Goal: Information Seeking & Learning: Learn about a topic

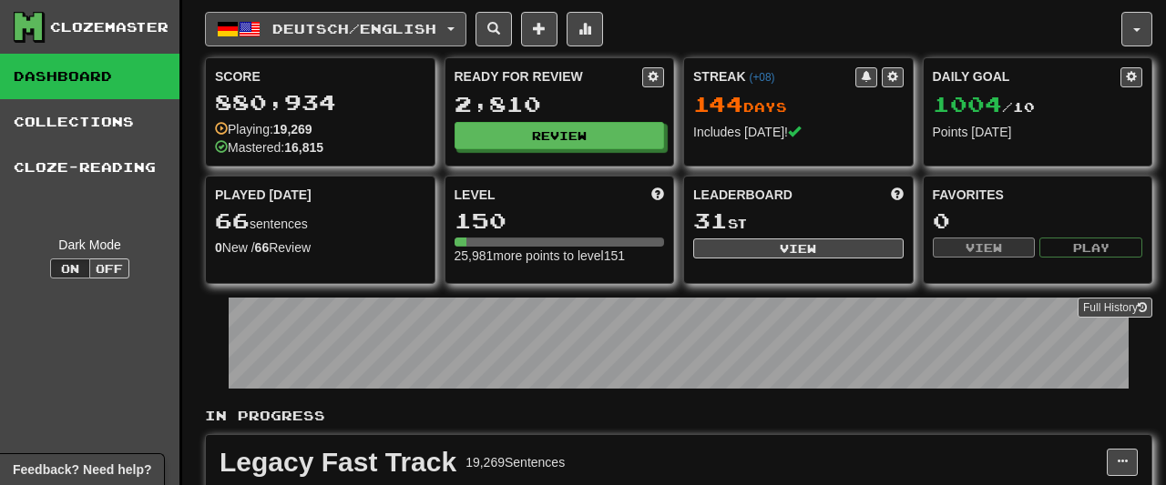
click at [442, 17] on button "Deutsch / English" at bounding box center [335, 29] width 261 height 35
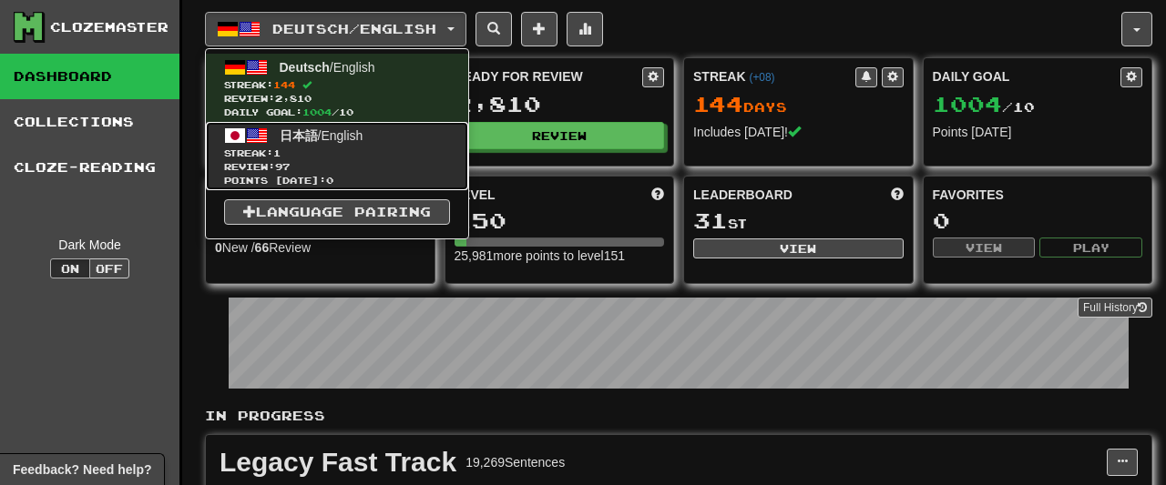
click at [369, 166] on span "Review: 97" at bounding box center [337, 167] width 226 height 14
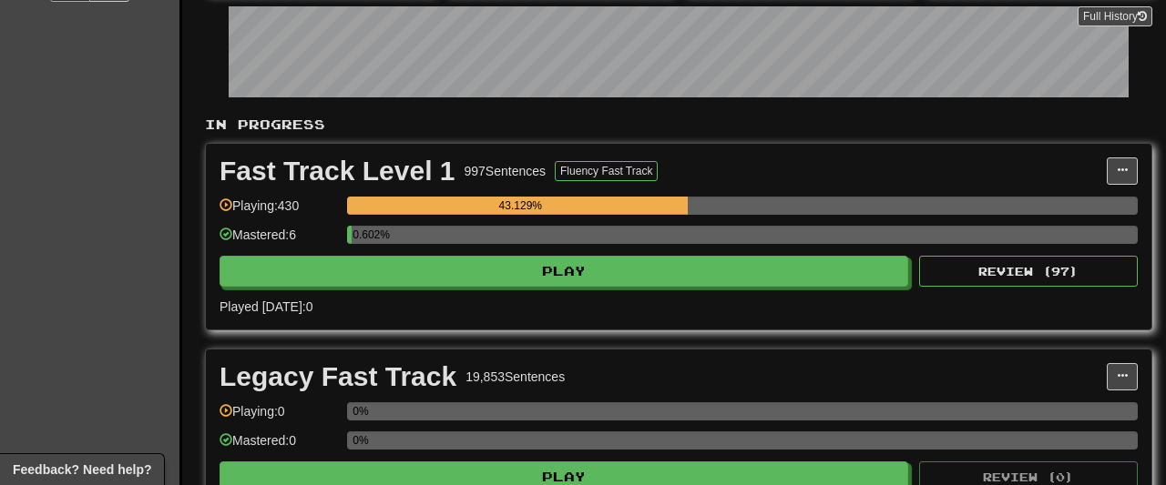
scroll to position [238, 0]
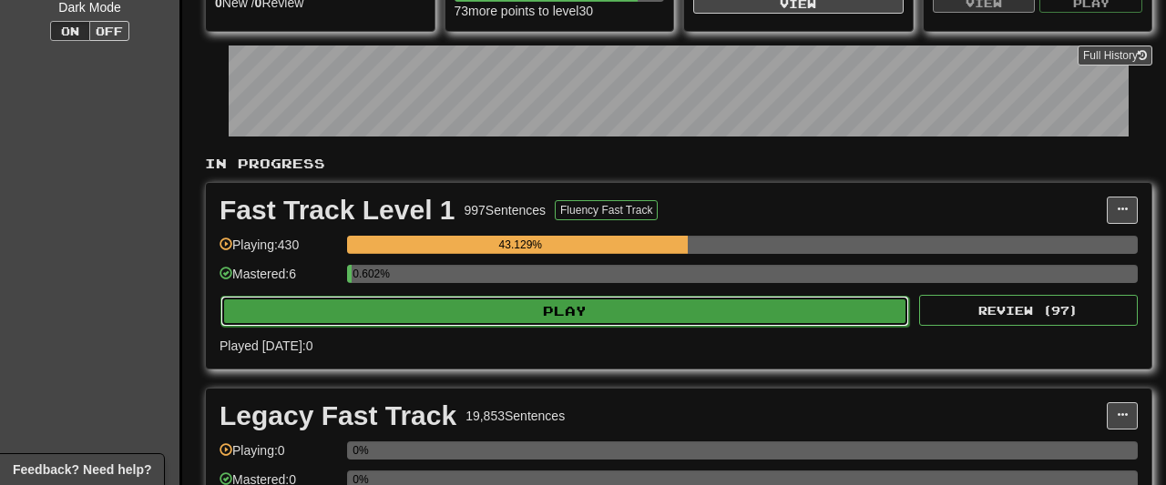
click at [832, 314] on button "Play" at bounding box center [564, 311] width 689 height 31
select select "**"
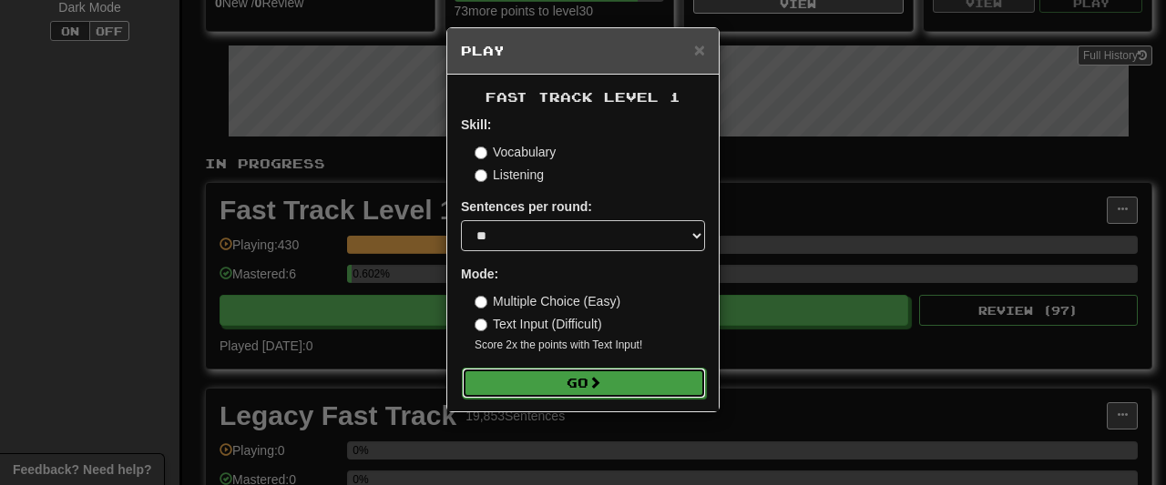
click at [624, 394] on button "Go" at bounding box center [584, 383] width 244 height 31
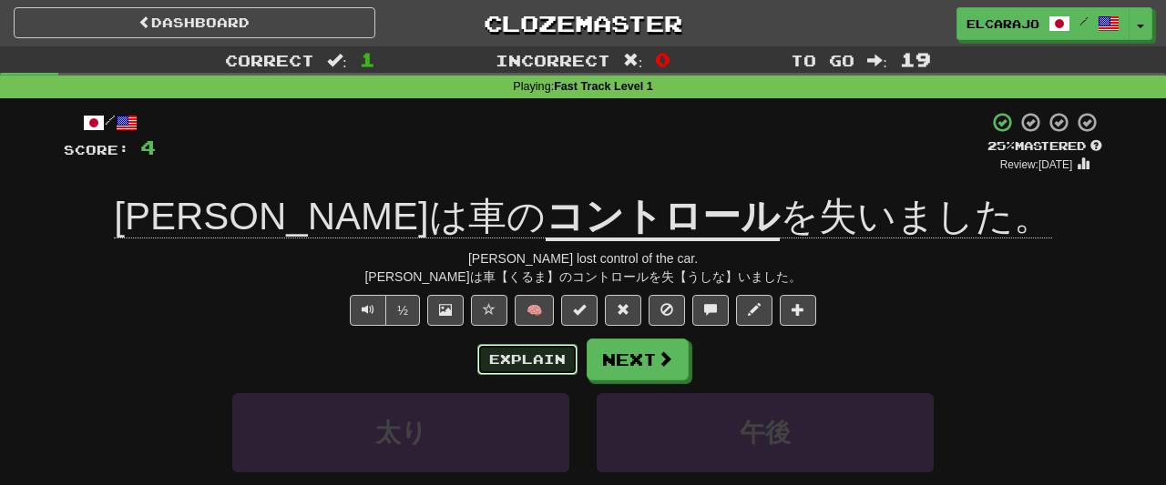
click at [550, 345] on button "Explain" at bounding box center [527, 359] width 100 height 31
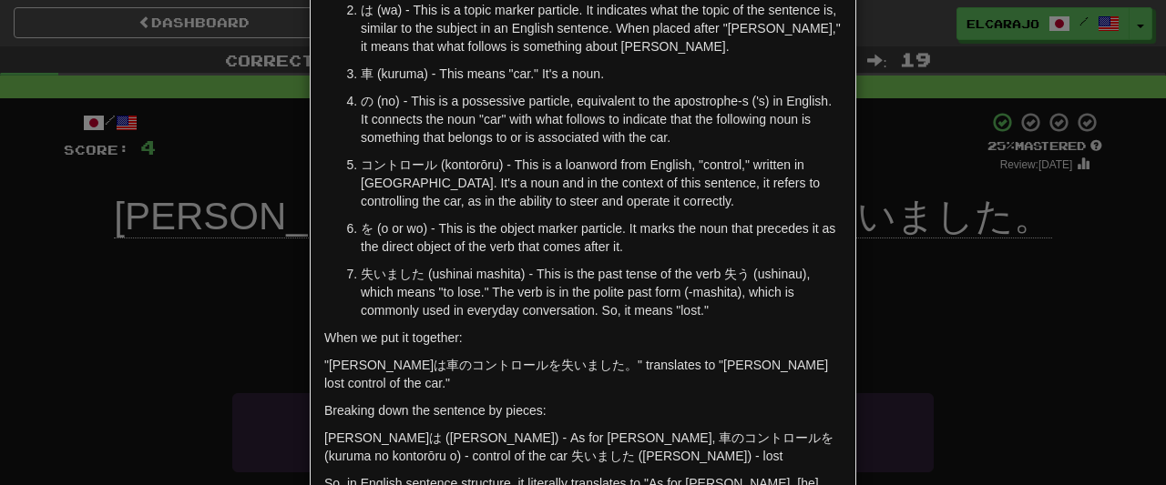
scroll to position [219, 0]
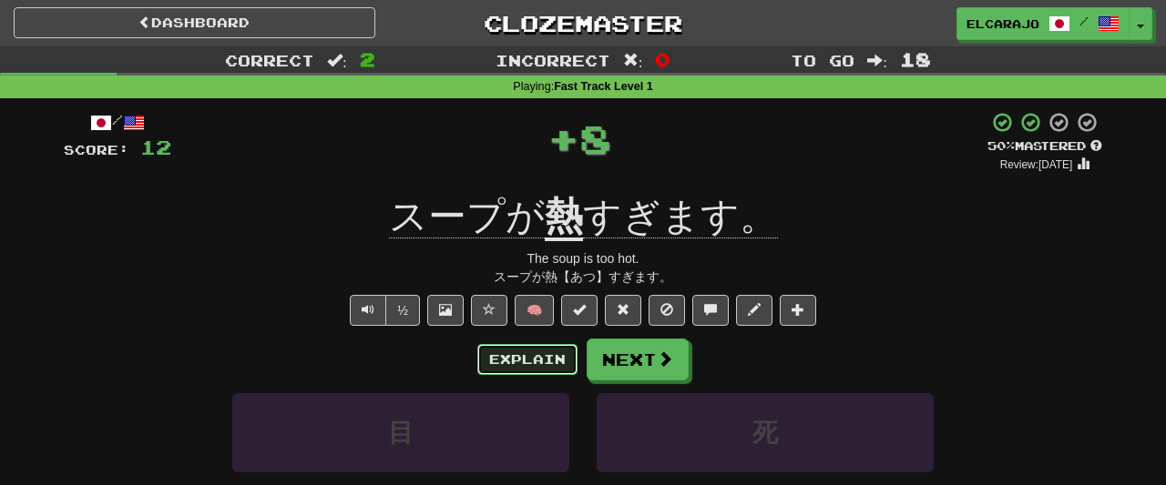
click at [520, 347] on button "Explain" at bounding box center [527, 359] width 100 height 31
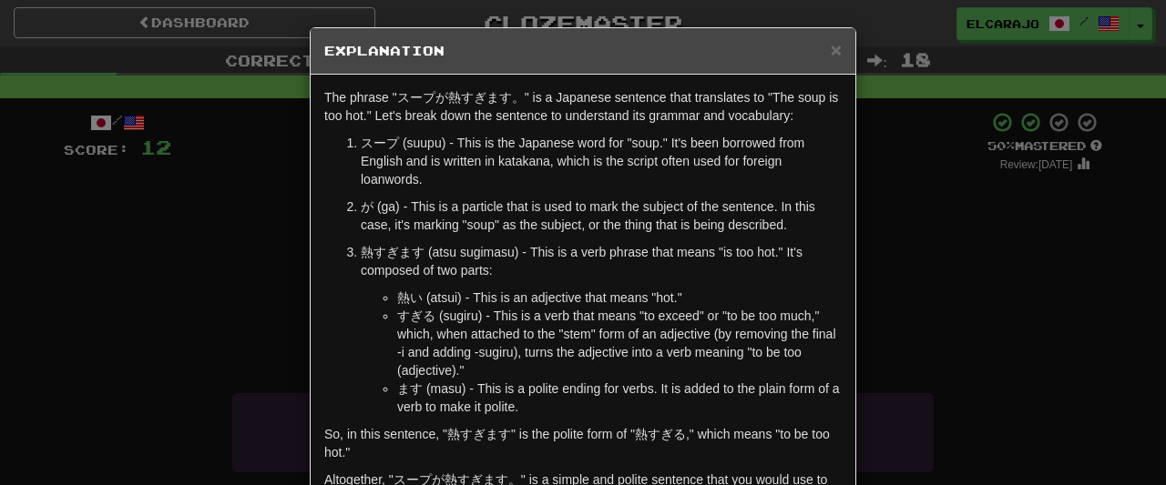
scroll to position [26, 0]
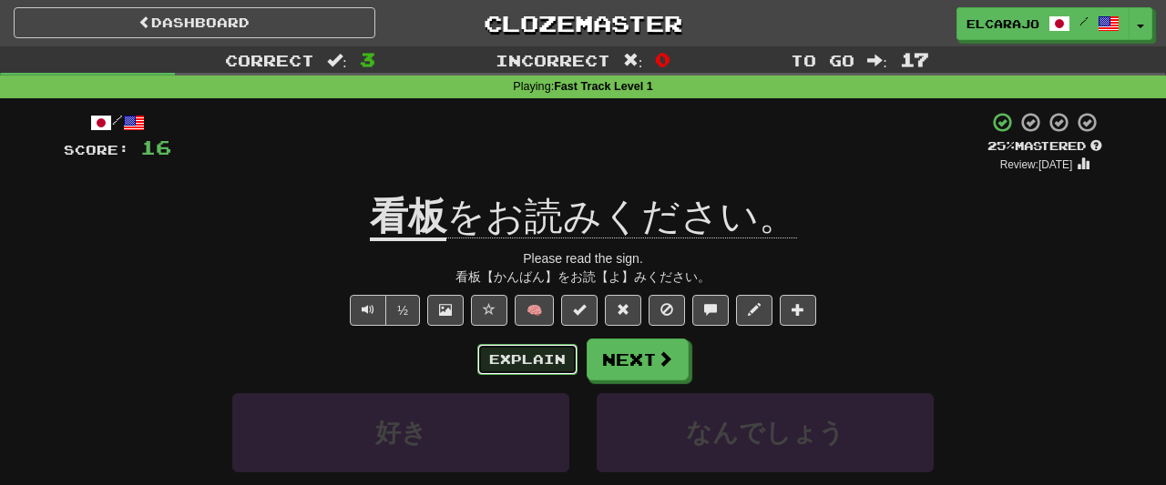
click at [516, 363] on button "Explain" at bounding box center [527, 359] width 100 height 31
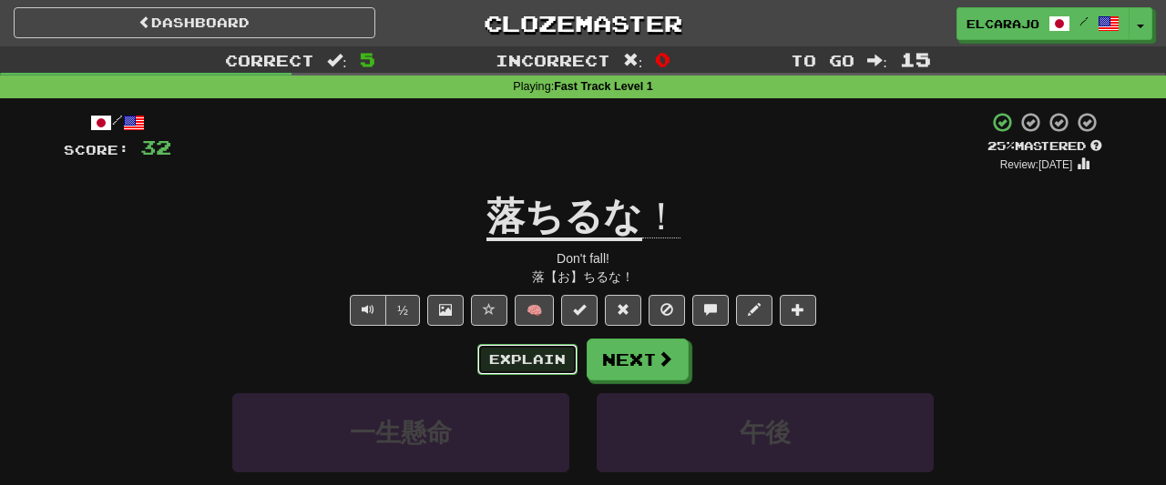
click at [523, 349] on button "Explain" at bounding box center [527, 359] width 100 height 31
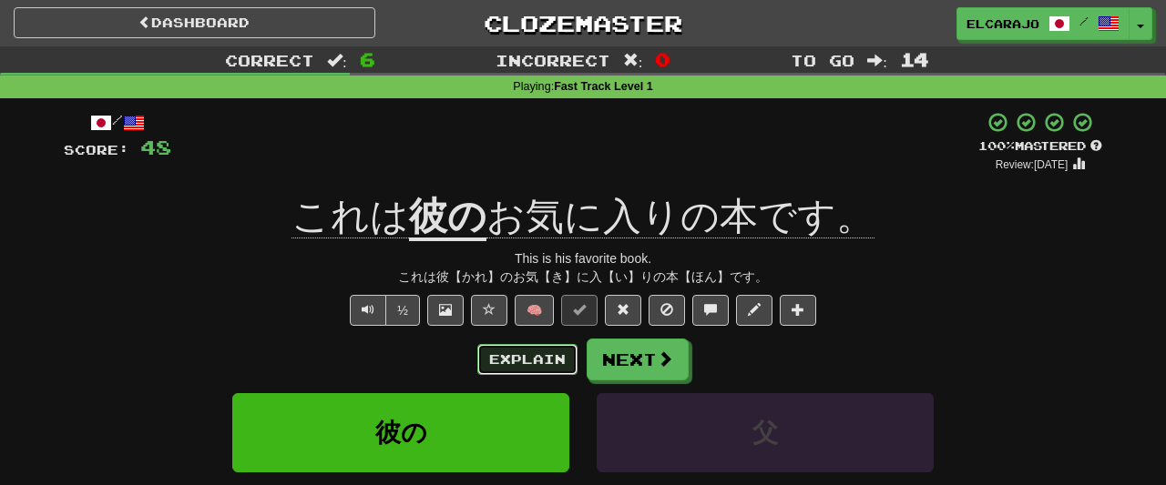
click at [547, 351] on button "Explain" at bounding box center [527, 359] width 100 height 31
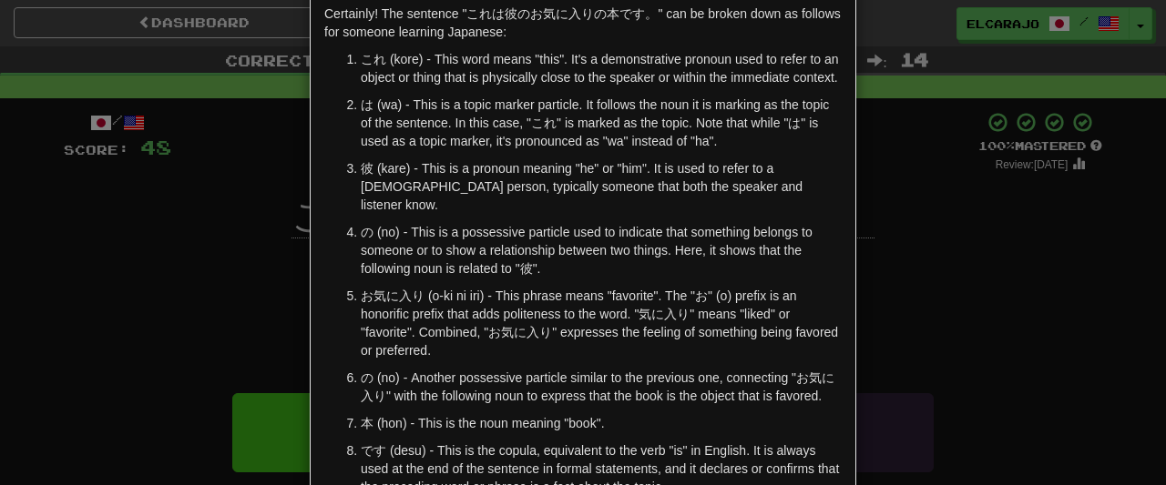
scroll to position [126, 0]
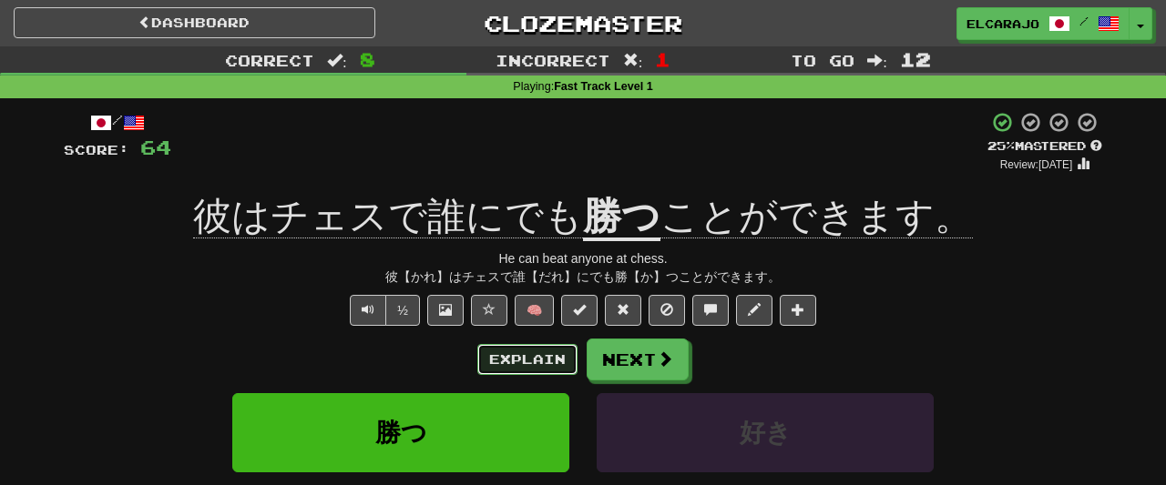
click at [539, 352] on button "Explain" at bounding box center [527, 359] width 100 height 31
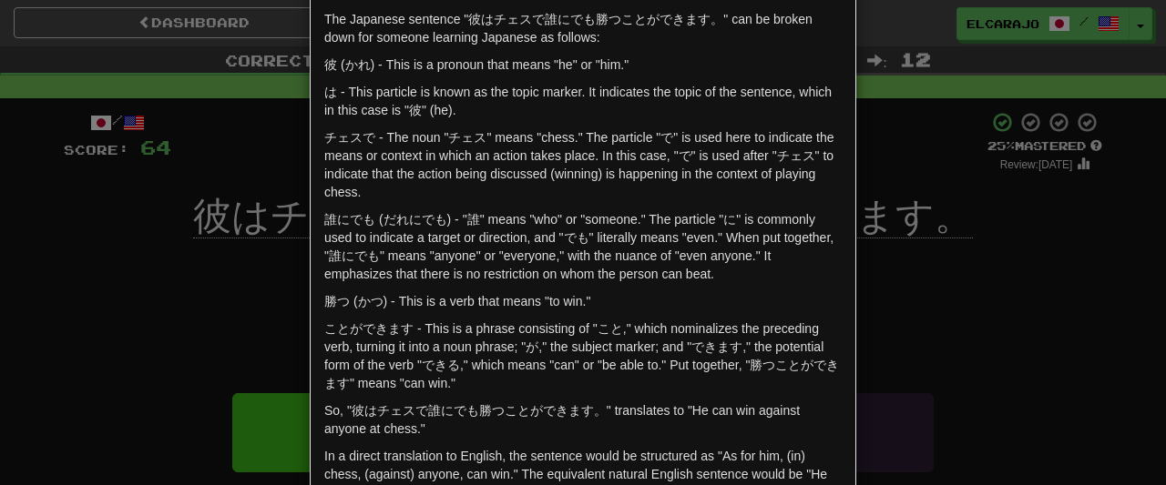
scroll to position [84, 0]
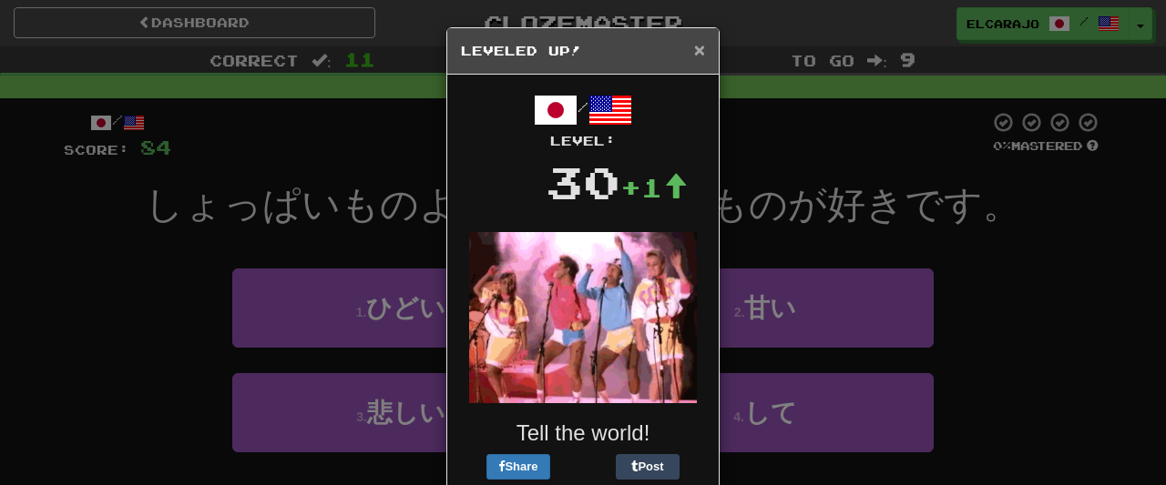
click at [700, 46] on span "×" at bounding box center [699, 49] width 11 height 21
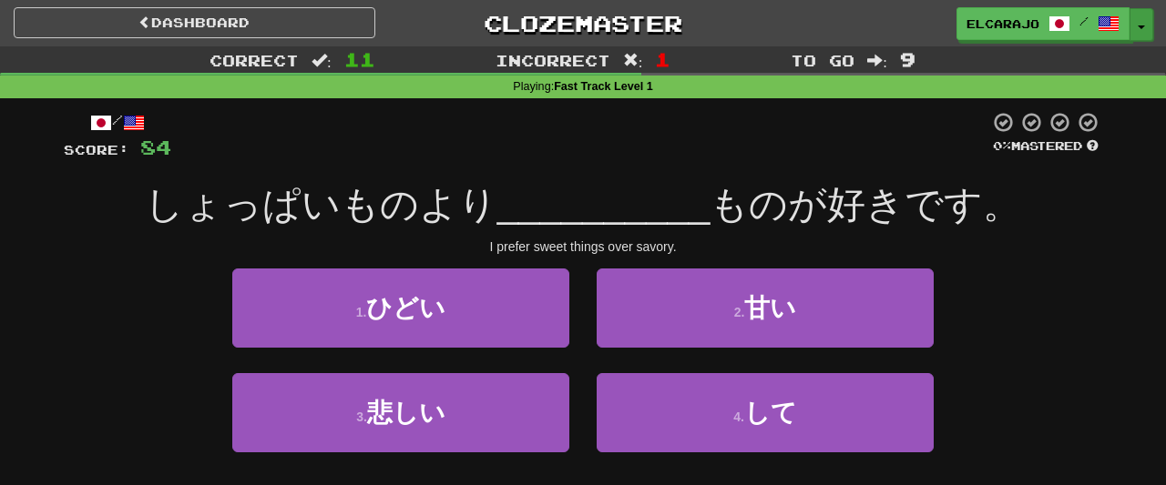
click at [1142, 30] on button "Toggle Dropdown" at bounding box center [1141, 24] width 24 height 33
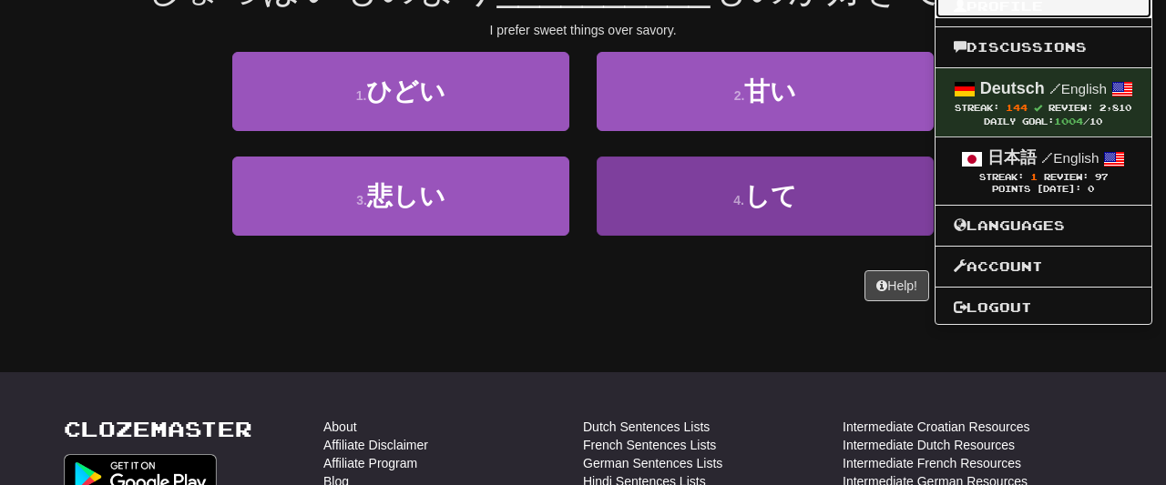
scroll to position [0, 0]
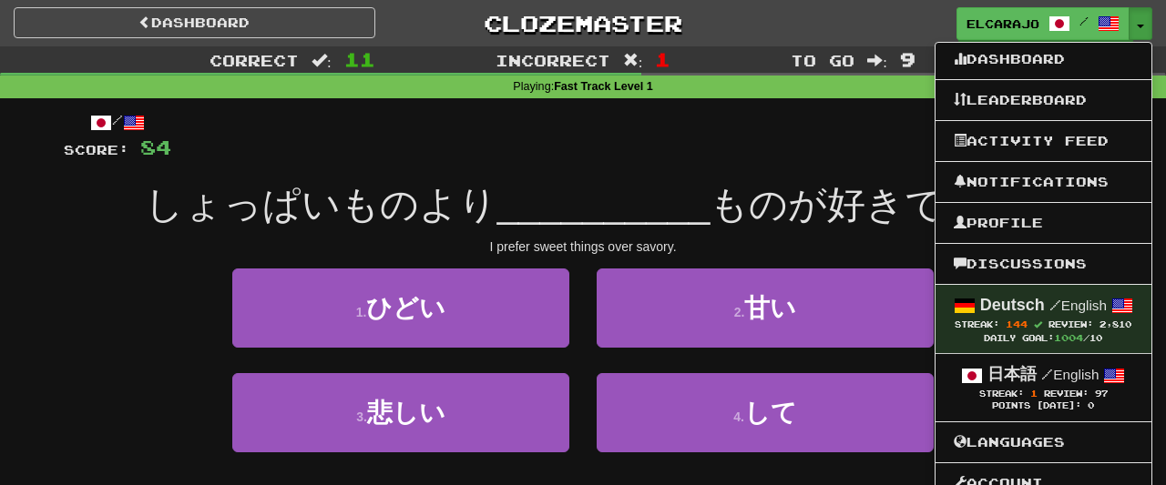
click at [5, 303] on div "Correct : 11 Incorrect : 1 To go : 9 Playing : Fast Track Level 1 / Score: 84 0…" at bounding box center [583, 294] width 1166 height 497
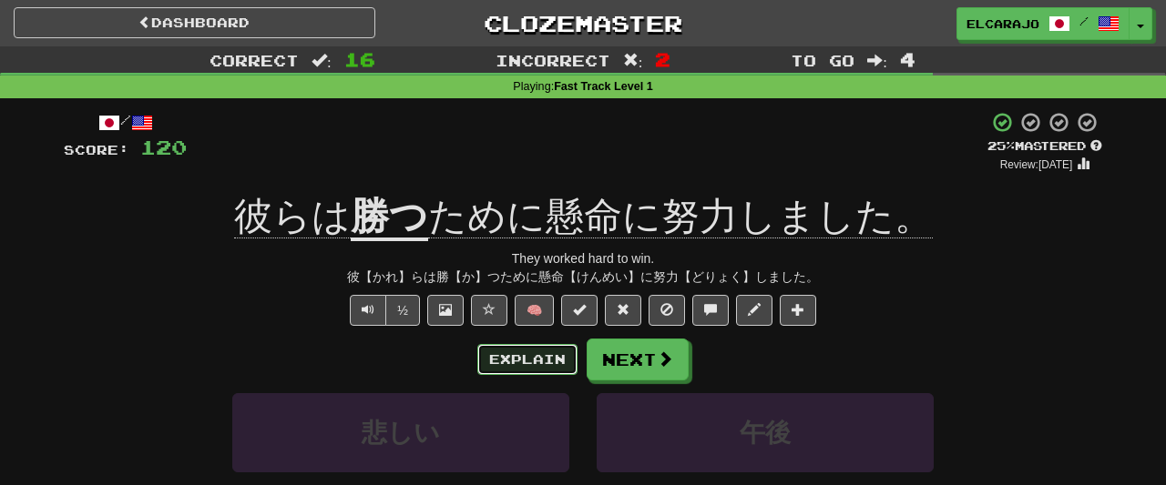
click at [541, 356] on button "Explain" at bounding box center [527, 359] width 100 height 31
click at [527, 361] on button "Explain" at bounding box center [527, 359] width 100 height 31
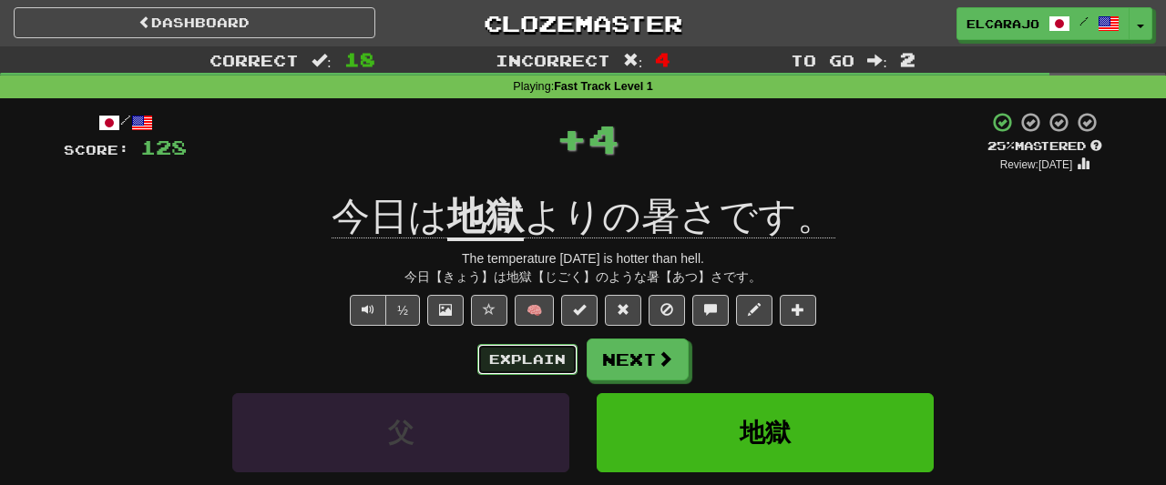
click at [546, 364] on button "Explain" at bounding box center [527, 359] width 100 height 31
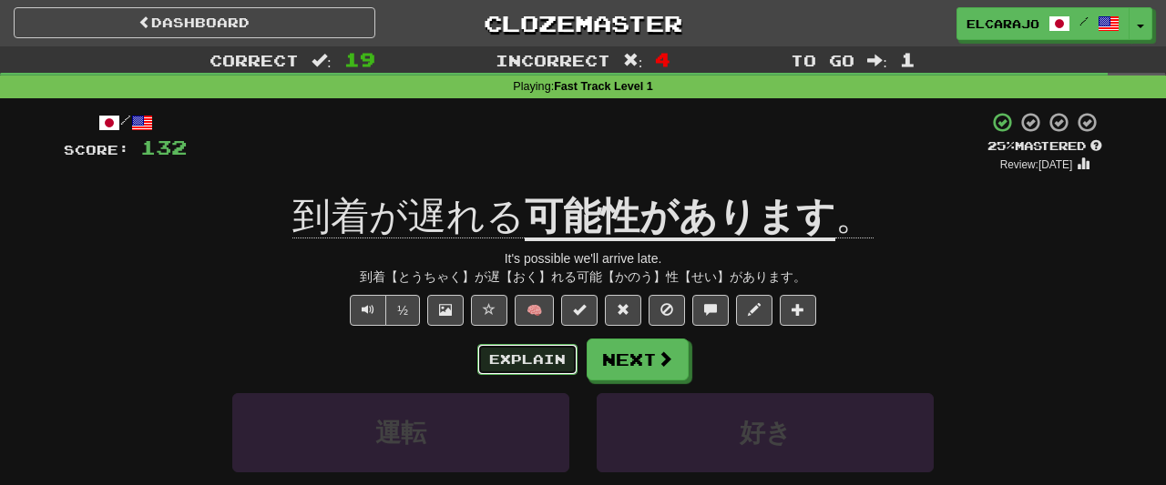
click at [534, 355] on button "Explain" at bounding box center [527, 359] width 100 height 31
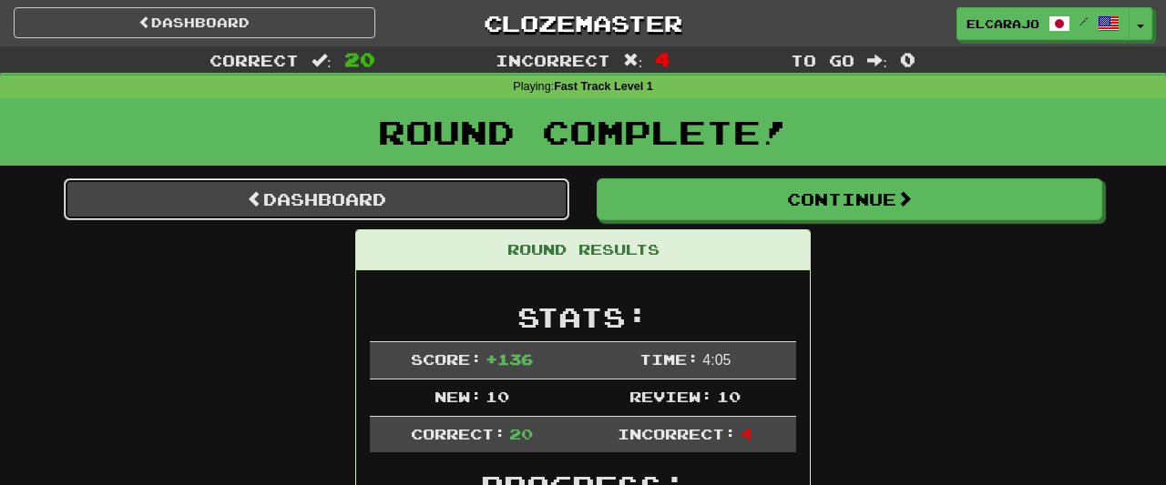
click at [482, 200] on link "Dashboard" at bounding box center [317, 200] width 506 height 42
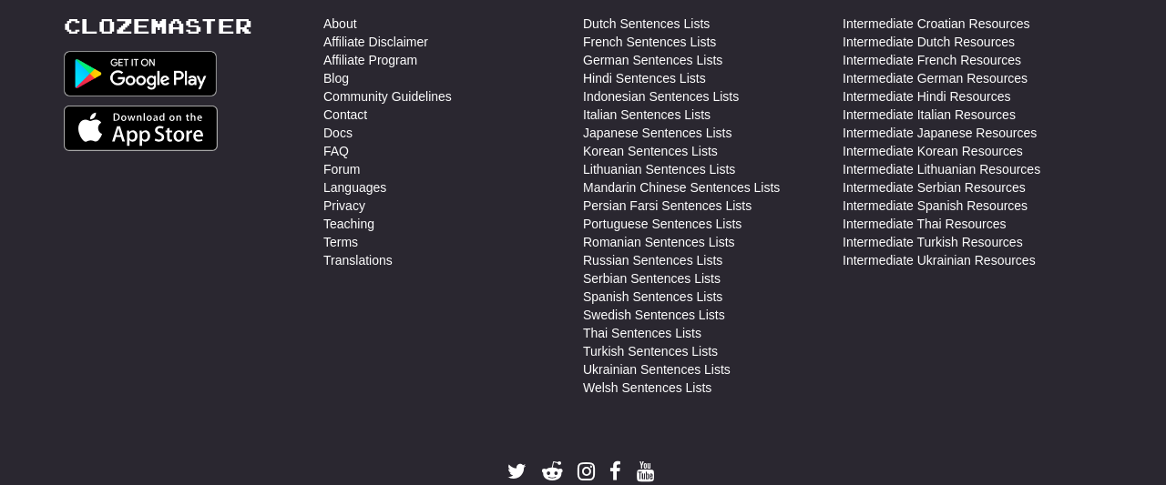
scroll to position [3325, 0]
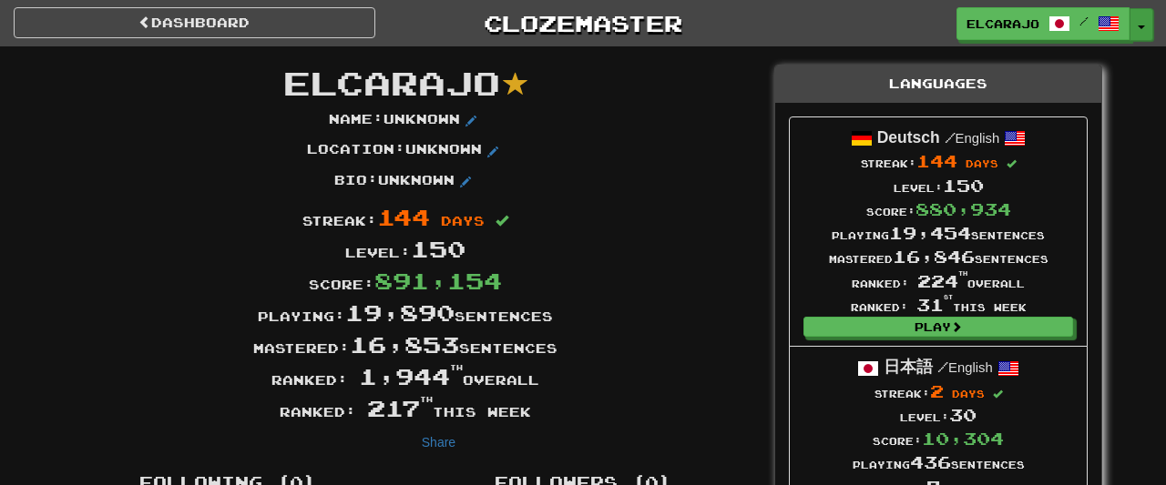
click at [1139, 32] on button "Toggle Dropdown" at bounding box center [1141, 24] width 24 height 33
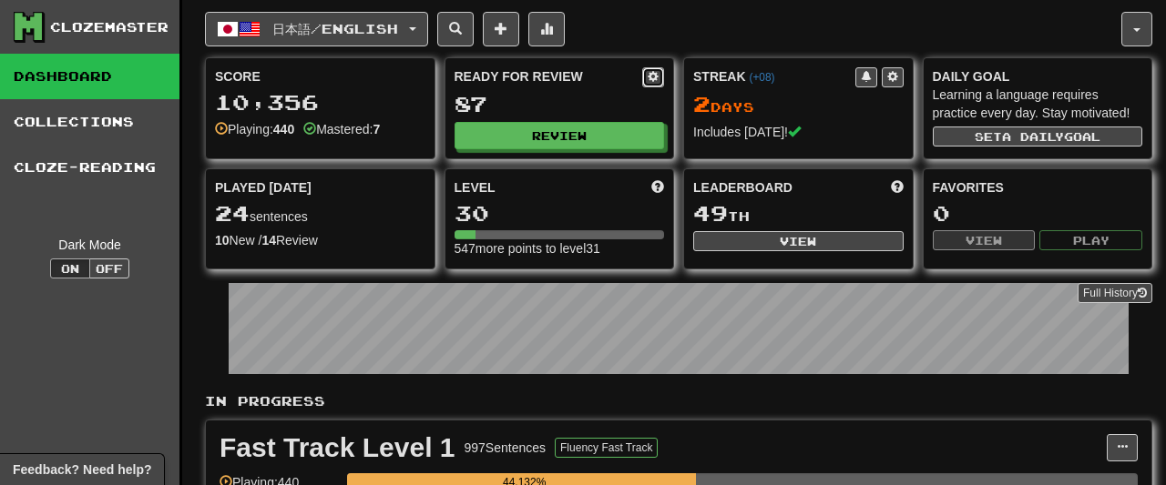
click at [658, 68] on button at bounding box center [653, 77] width 22 height 20
select select "*"
select select "**"
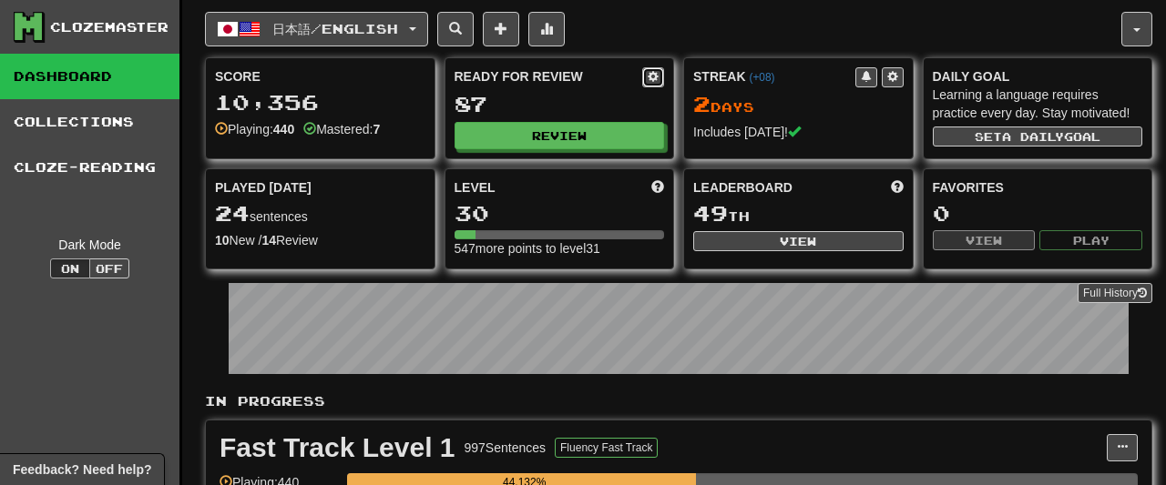
select select "***"
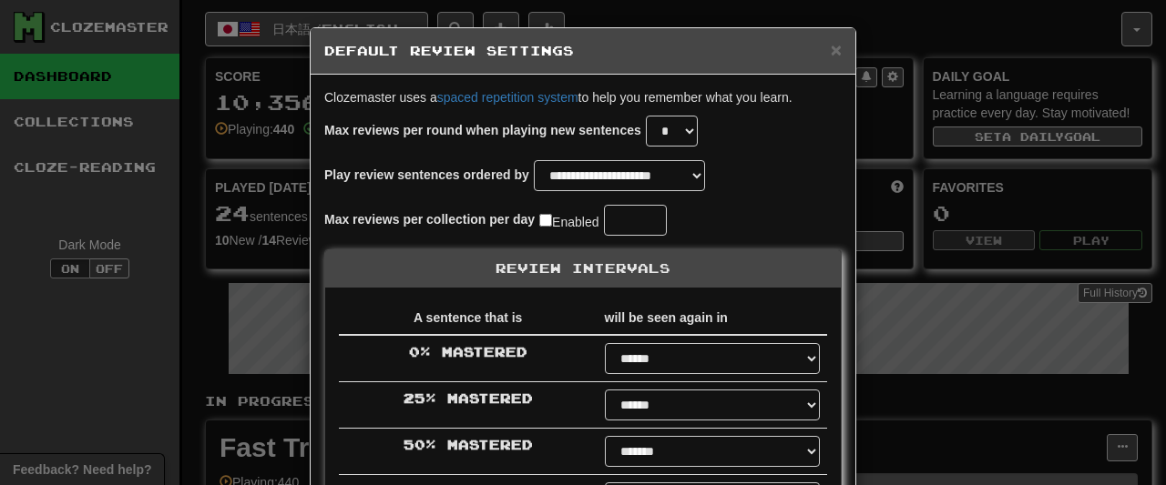
select select "**"
select select "********"
click at [835, 46] on span "×" at bounding box center [836, 49] width 11 height 21
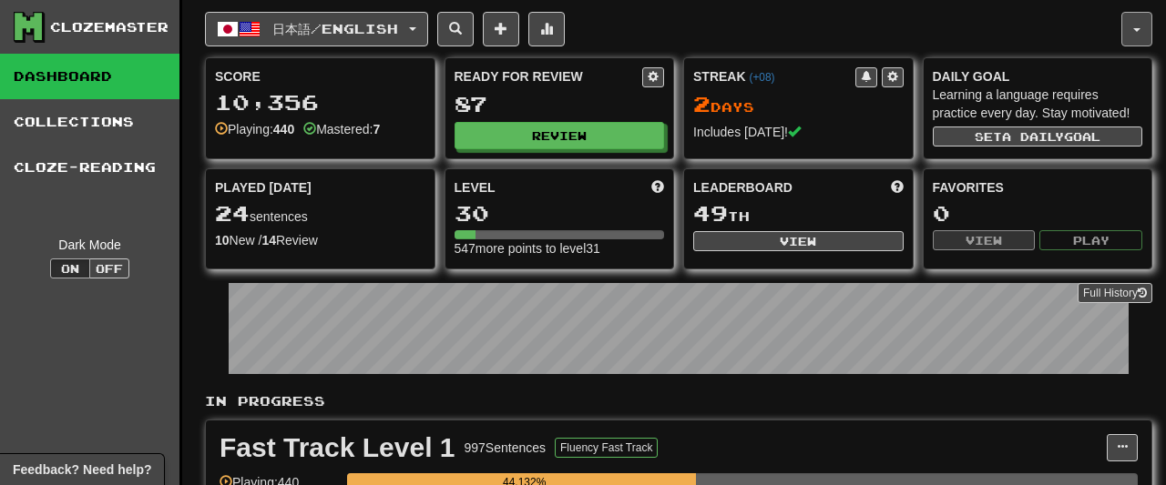
click at [1132, 33] on button "button" at bounding box center [1136, 29] width 31 height 35
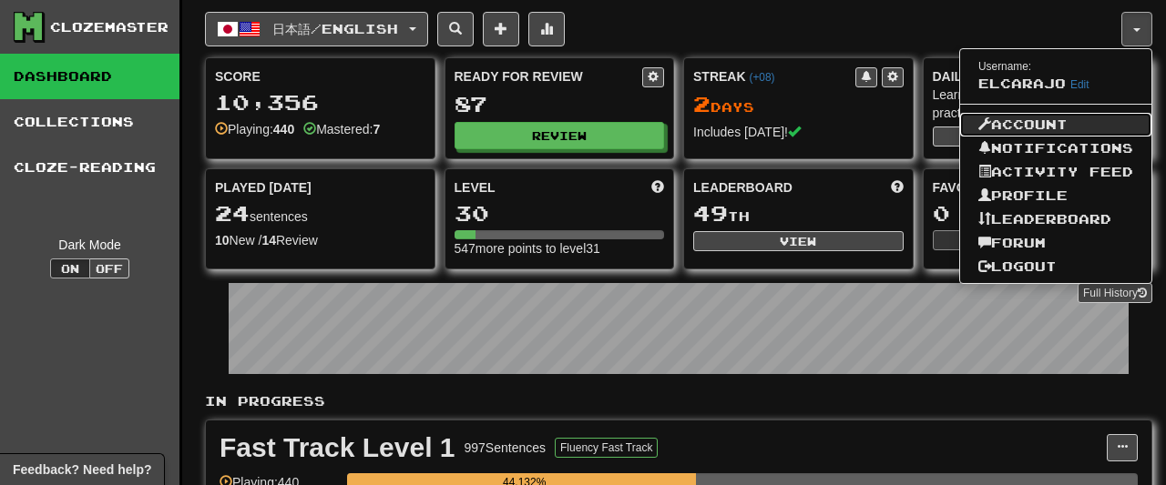
click at [1010, 124] on link "Account" at bounding box center [1055, 125] width 191 height 24
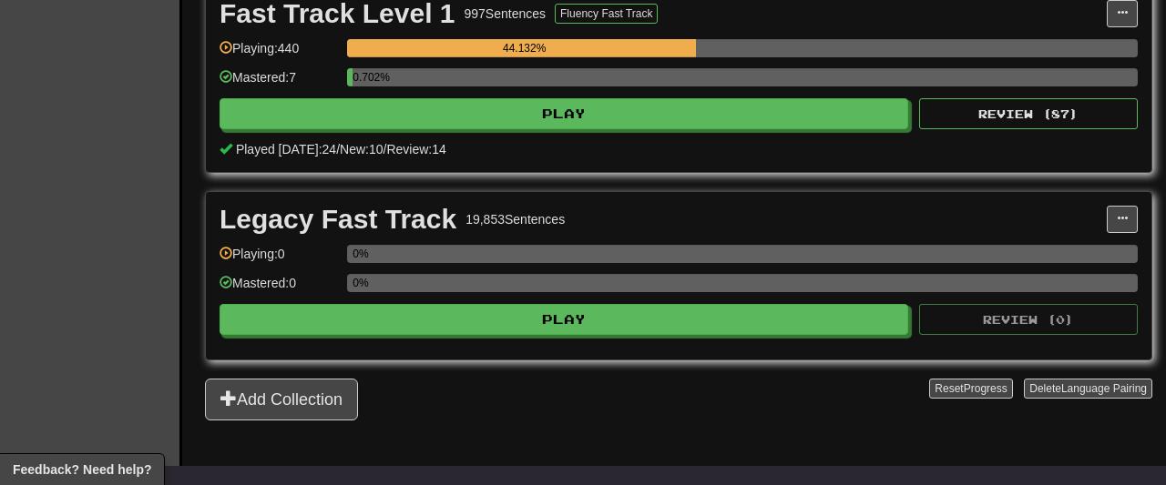
scroll to position [334, 0]
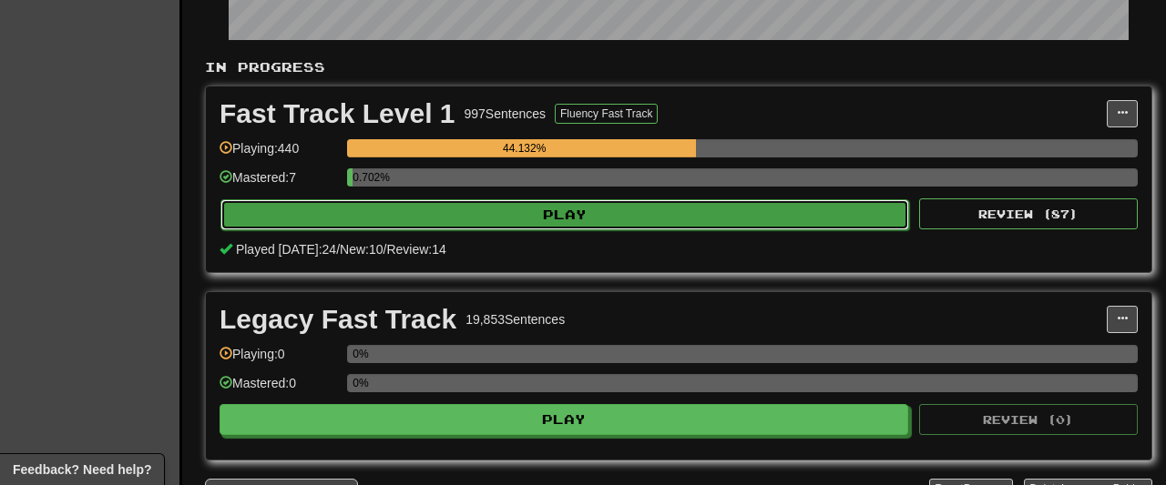
click at [696, 203] on button "Play" at bounding box center [564, 214] width 689 height 31
select select "**"
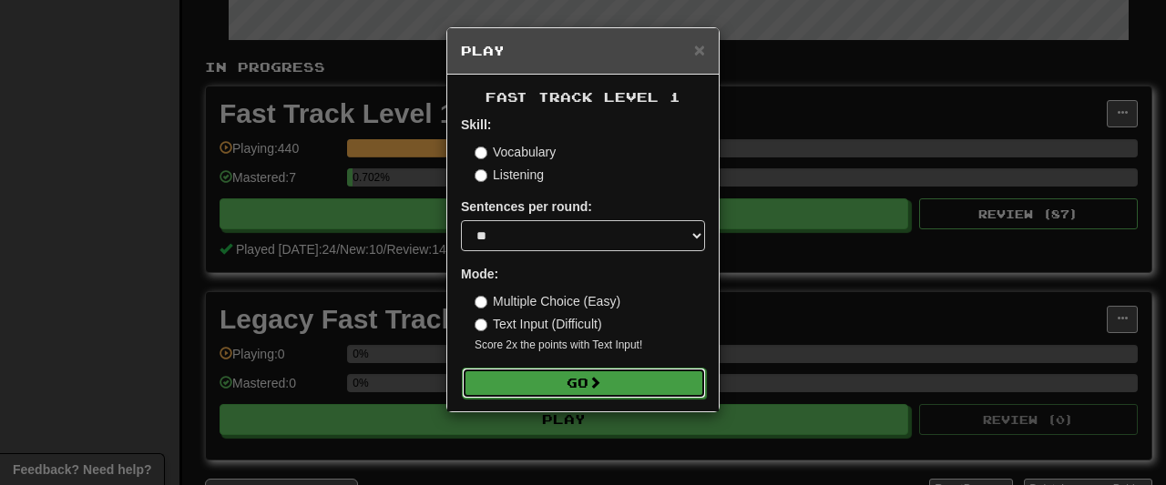
click at [596, 384] on span at bounding box center [594, 382] width 13 height 13
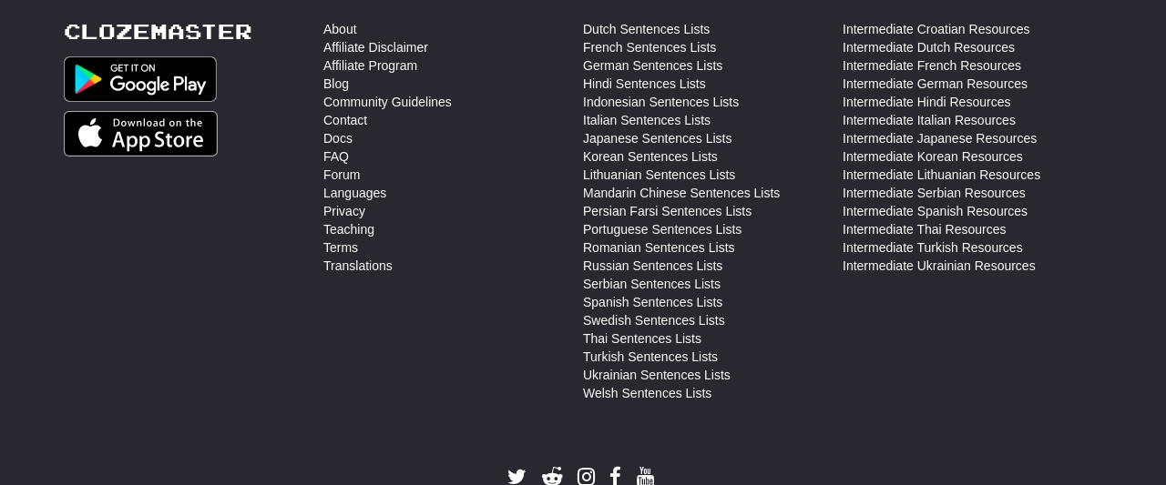
scroll to position [3325, 0]
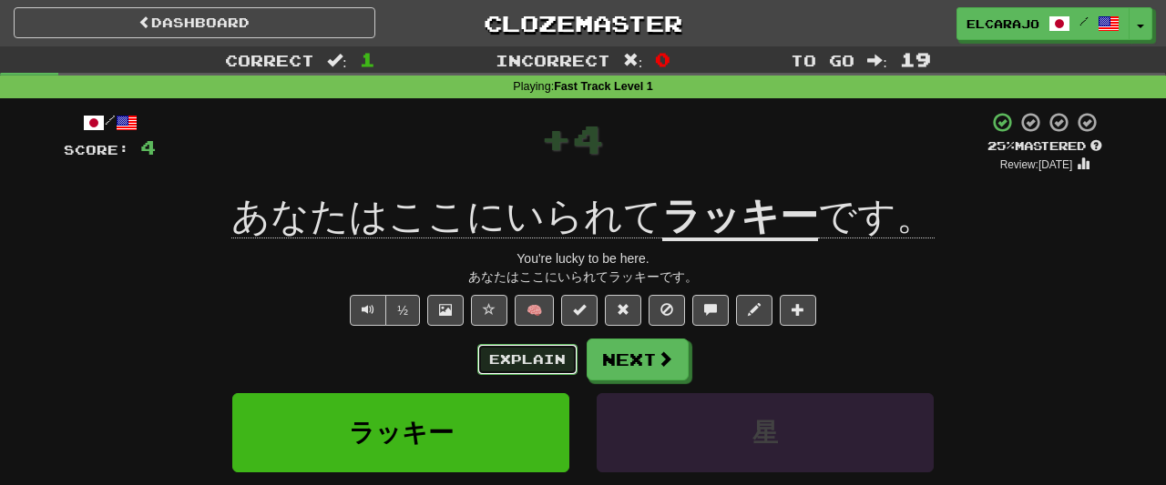
click at [549, 365] on button "Explain" at bounding box center [527, 359] width 100 height 31
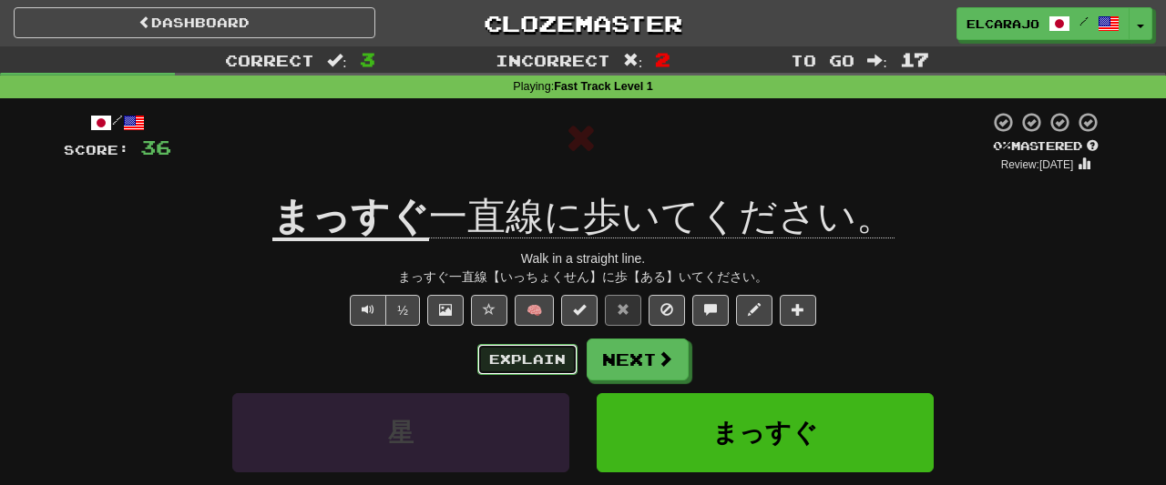
click at [556, 351] on button "Explain" at bounding box center [527, 359] width 100 height 31
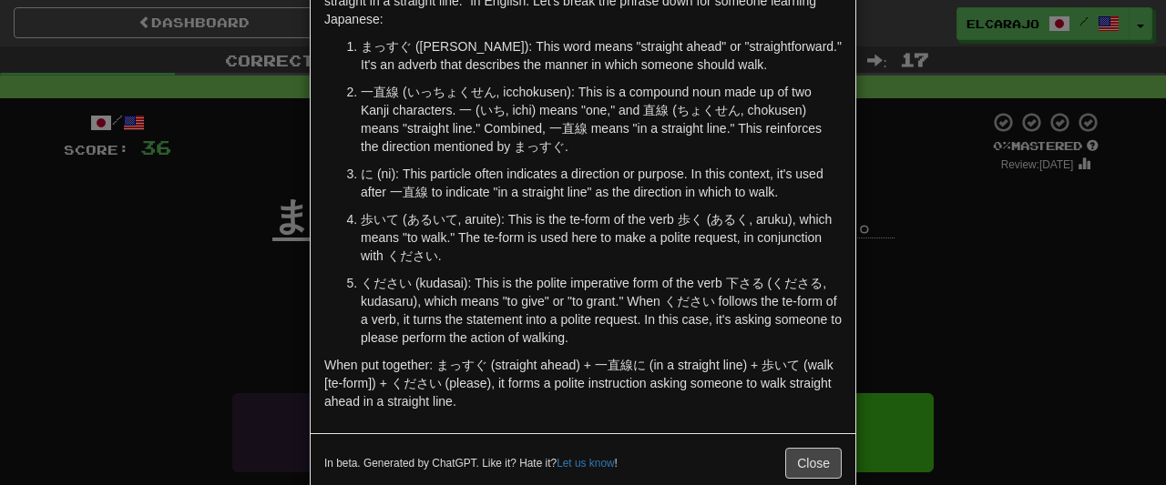
scroll to position [116, 0]
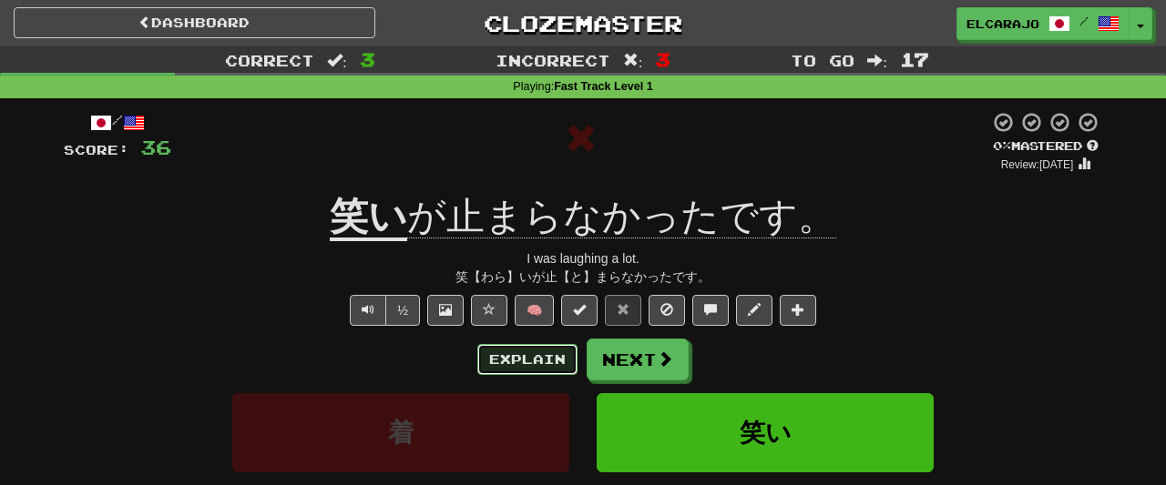
click at [540, 359] on button "Explain" at bounding box center [527, 359] width 100 height 31
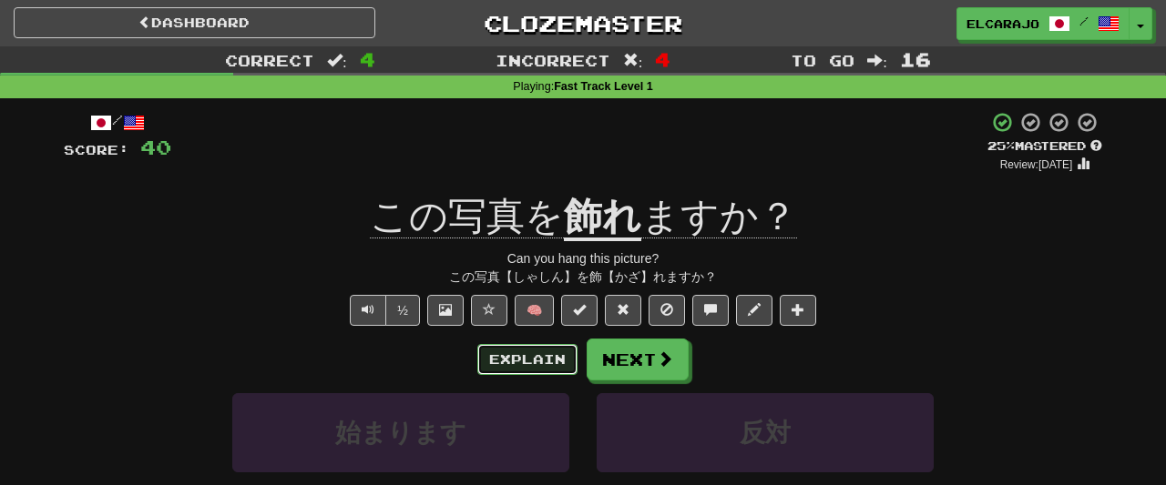
click at [533, 360] on button "Explain" at bounding box center [527, 359] width 100 height 31
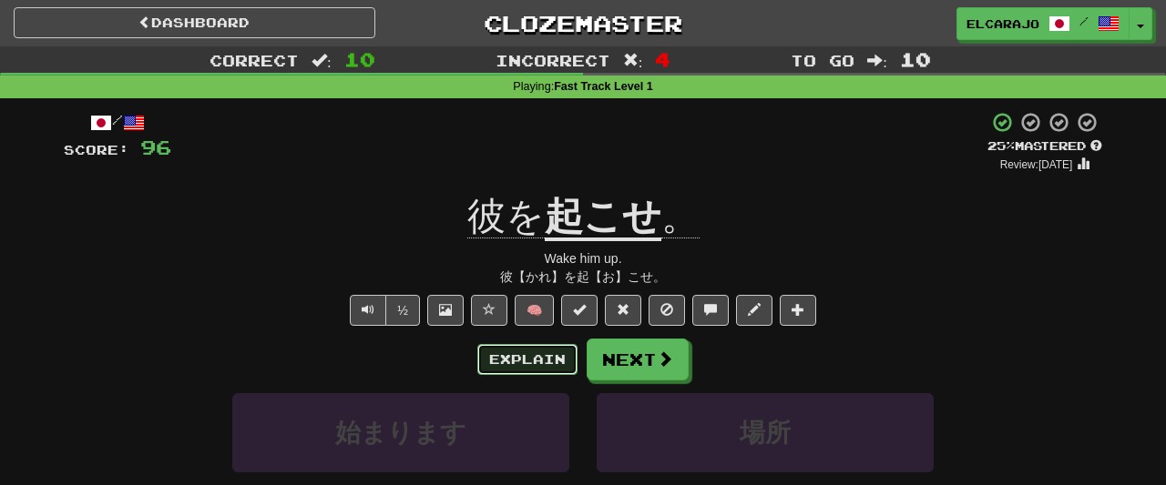
click at [531, 367] on button "Explain" at bounding box center [527, 359] width 100 height 31
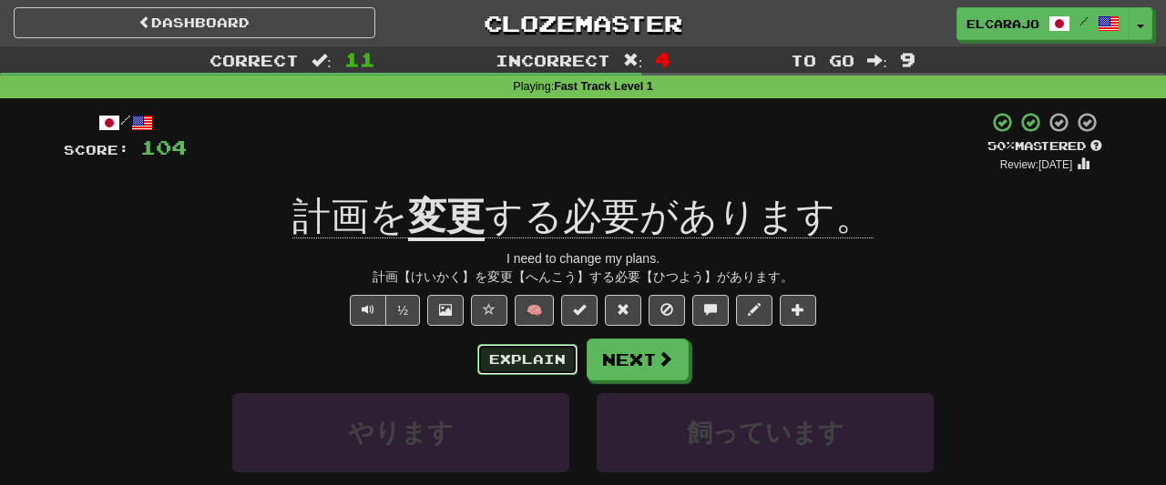
click at [558, 359] on button "Explain" at bounding box center [527, 359] width 100 height 31
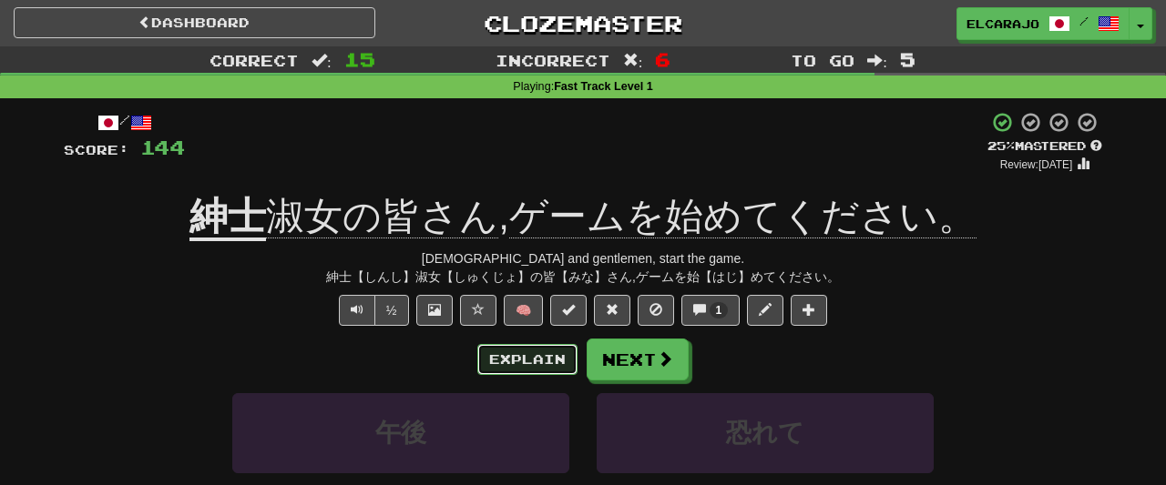
click at [515, 362] on button "Explain" at bounding box center [527, 359] width 100 height 31
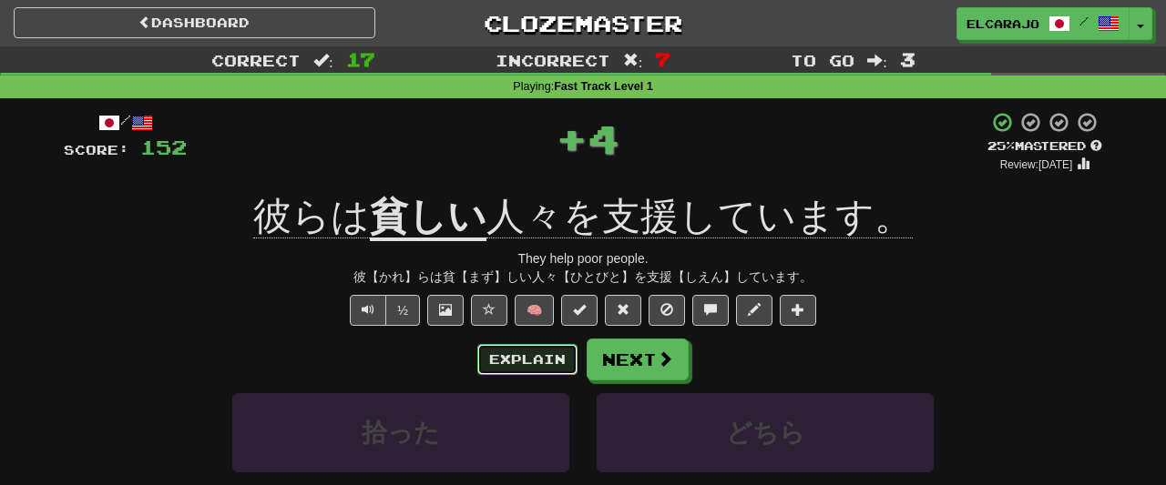
click at [498, 352] on button "Explain" at bounding box center [527, 359] width 100 height 31
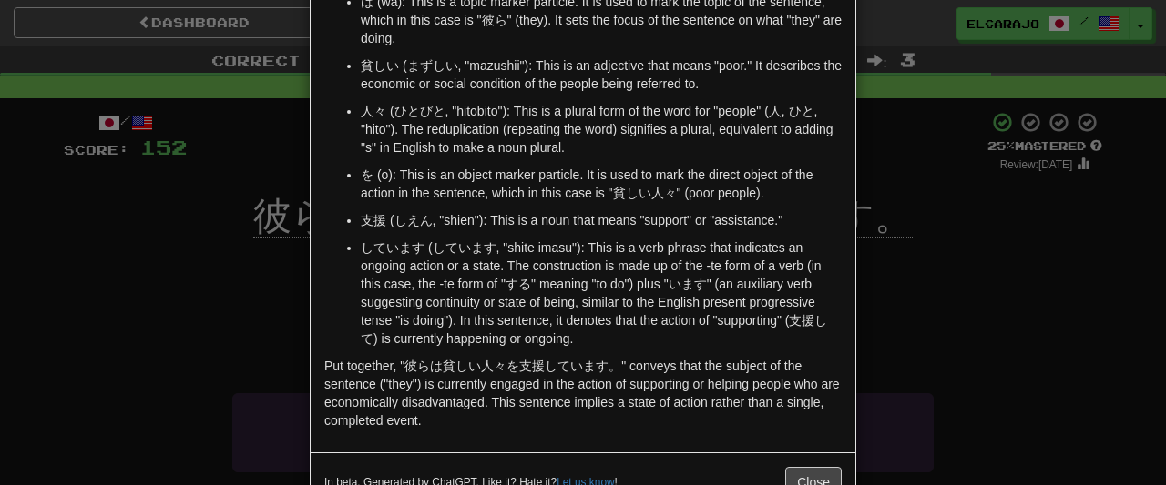
scroll to position [209, 0]
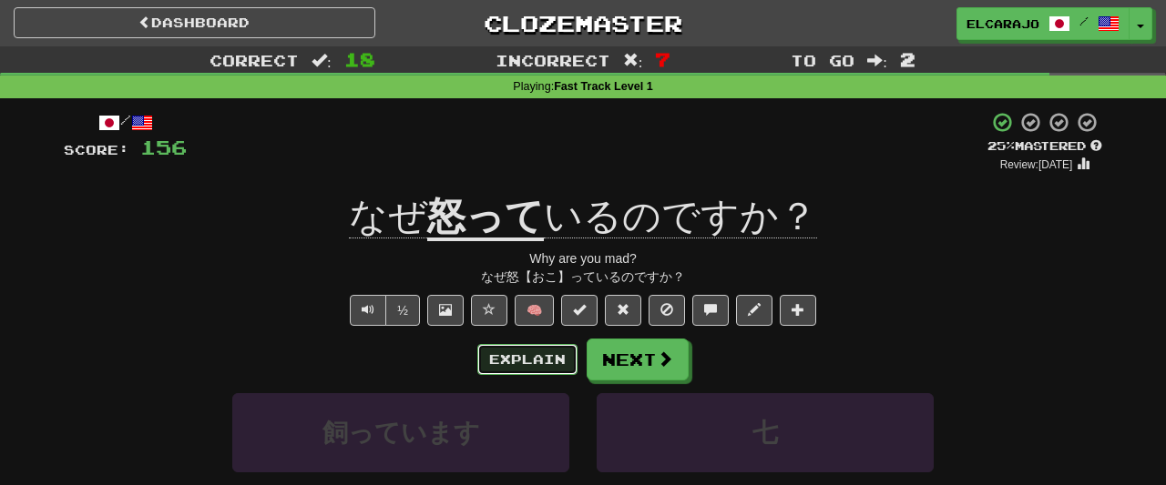
click at [510, 347] on button "Explain" at bounding box center [527, 359] width 100 height 31
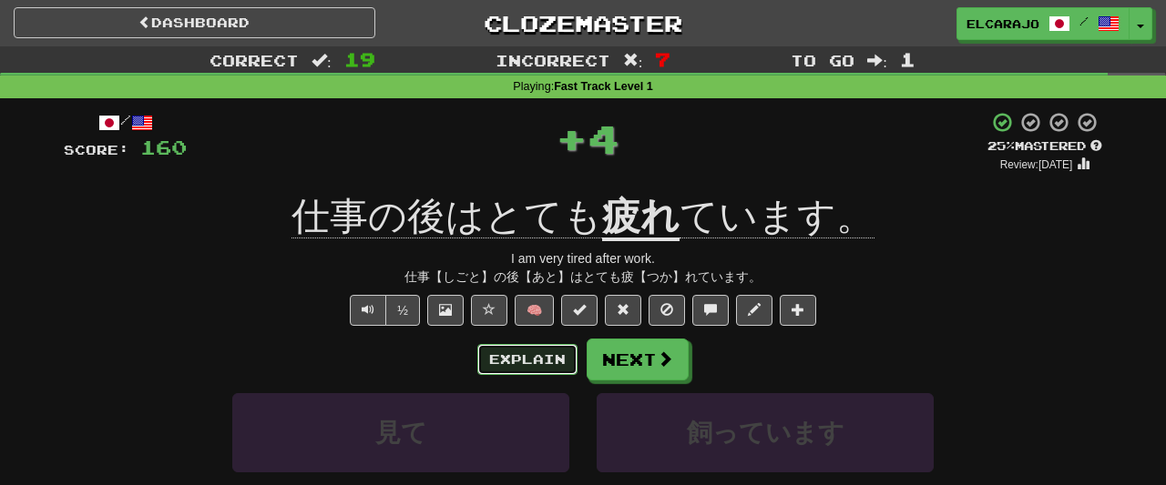
click at [495, 362] on button "Explain" at bounding box center [527, 359] width 100 height 31
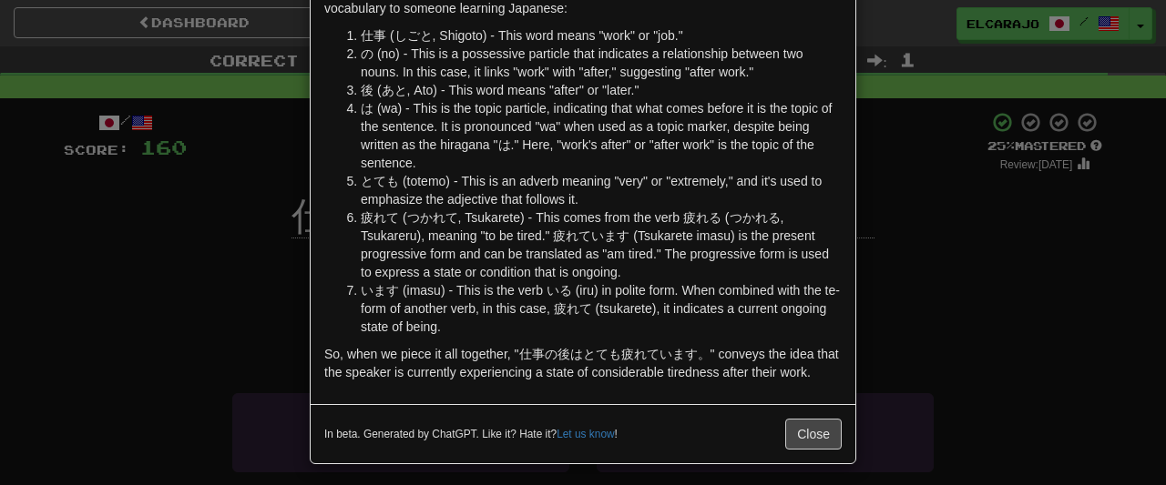
scroll to position [129, 0]
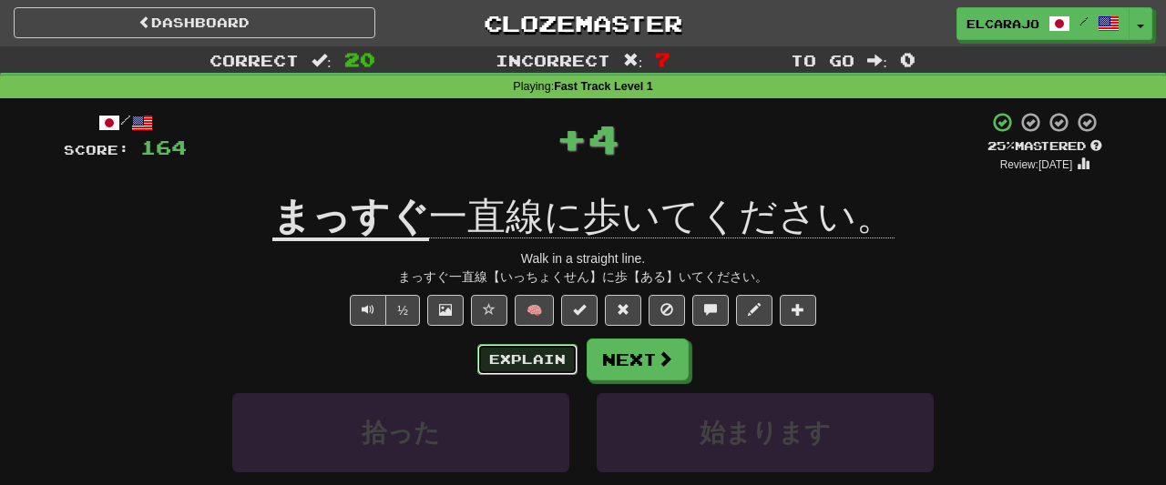
click at [563, 367] on button "Explain" at bounding box center [527, 359] width 100 height 31
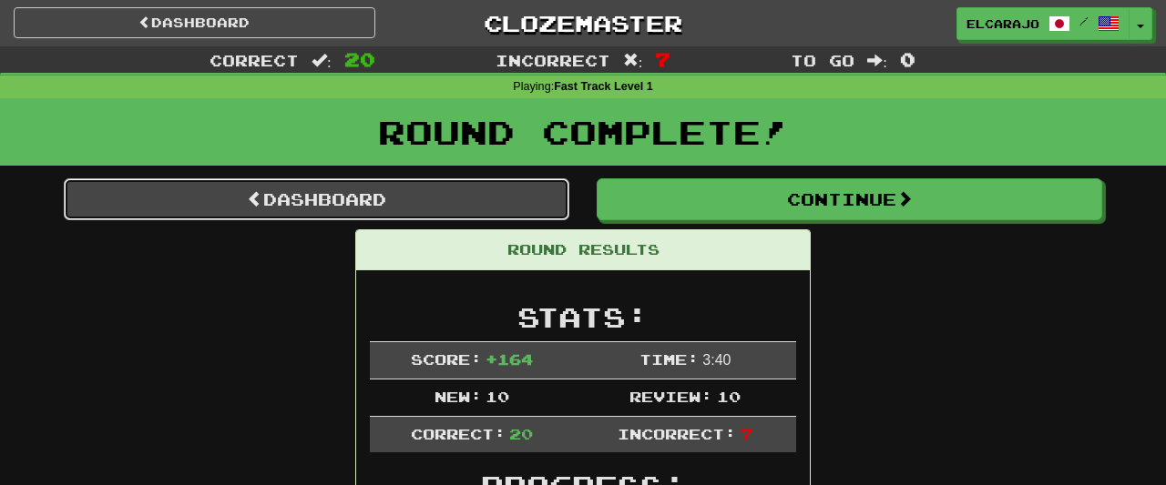
click at [496, 203] on link "Dashboard" at bounding box center [317, 200] width 506 height 42
